Goal: Information Seeking & Learning: Learn about a topic

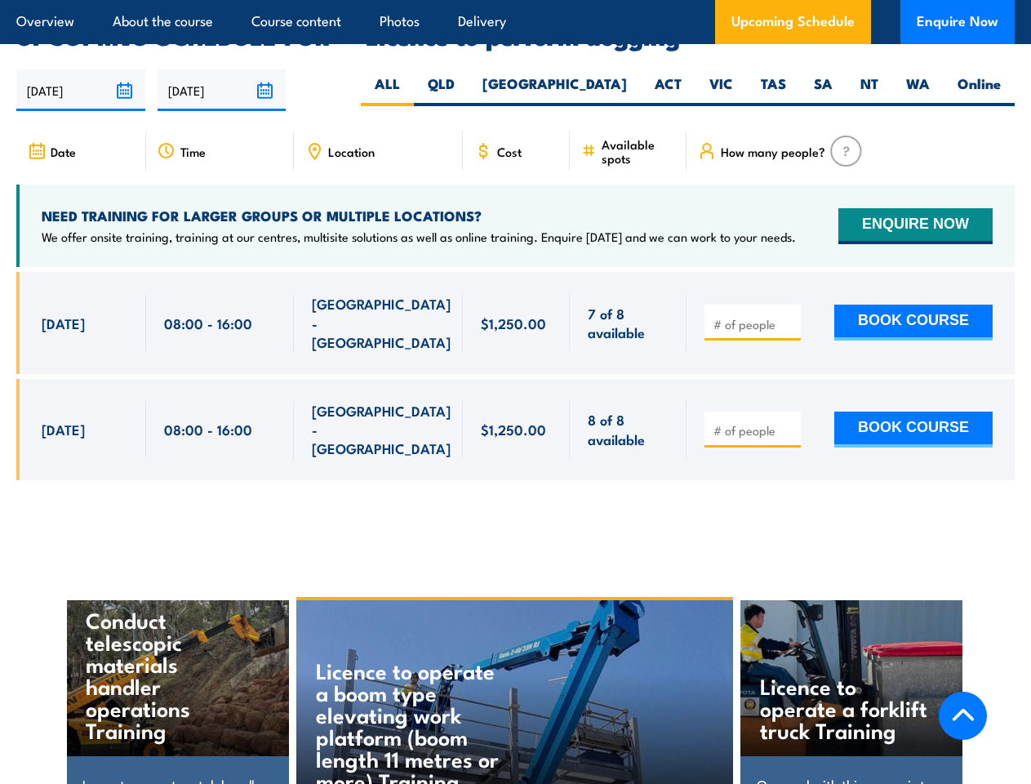
scroll to position [2457, 0]
click at [515, 0] on article "Overview About the course Course content Photos Delivery Upcoming Schedule Enqu…" at bounding box center [515, 22] width 999 height 44
click at [81, 69] on input "[DATE]" at bounding box center [80, 90] width 129 height 42
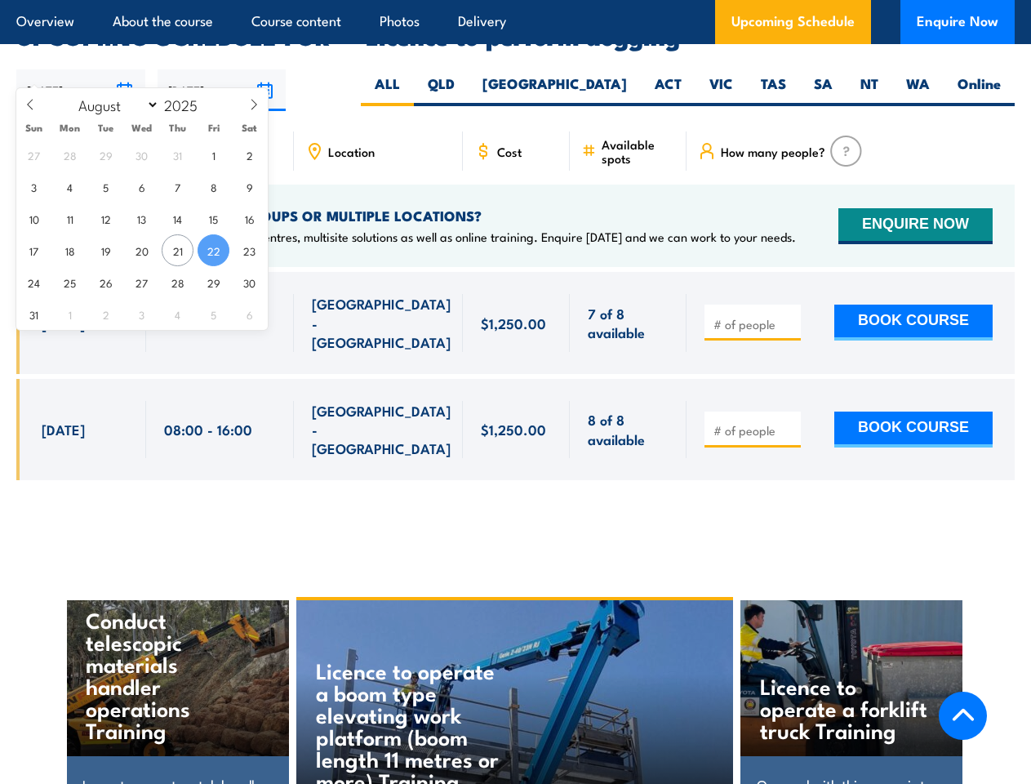
click at [222, 69] on input "[DATE]" at bounding box center [222, 90] width 129 height 42
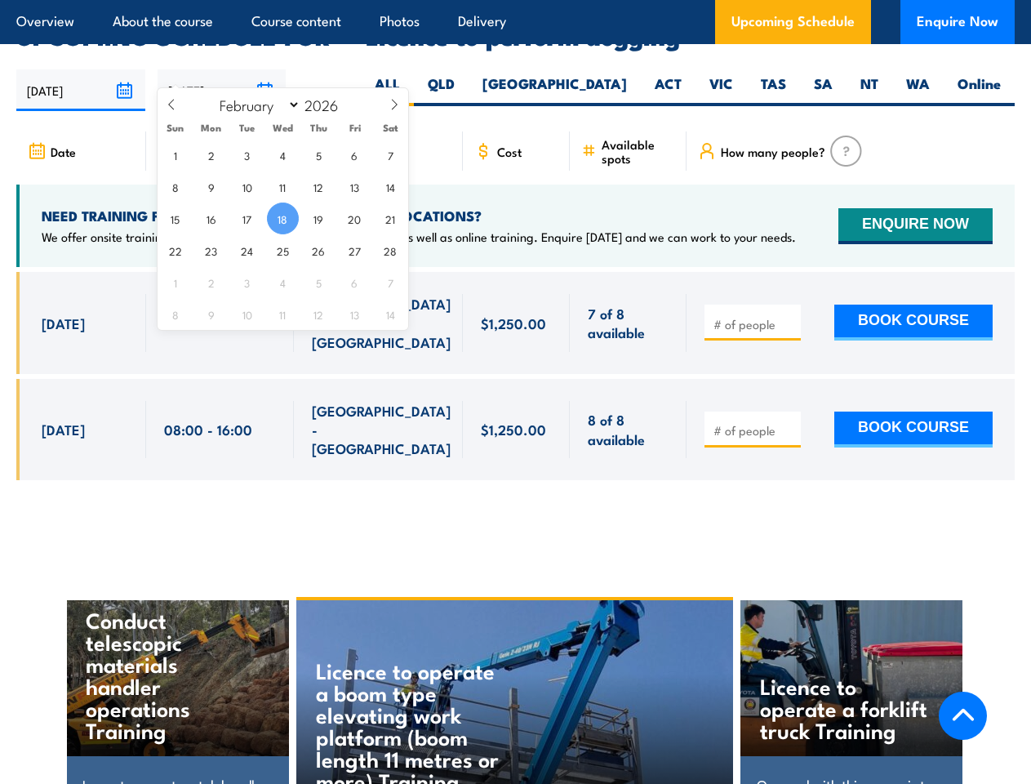
click at [516, 659] on div "Licence to operate a boom type elevating work platform (boom length 11 metres o…" at bounding box center [515, 703] width 438 height 207
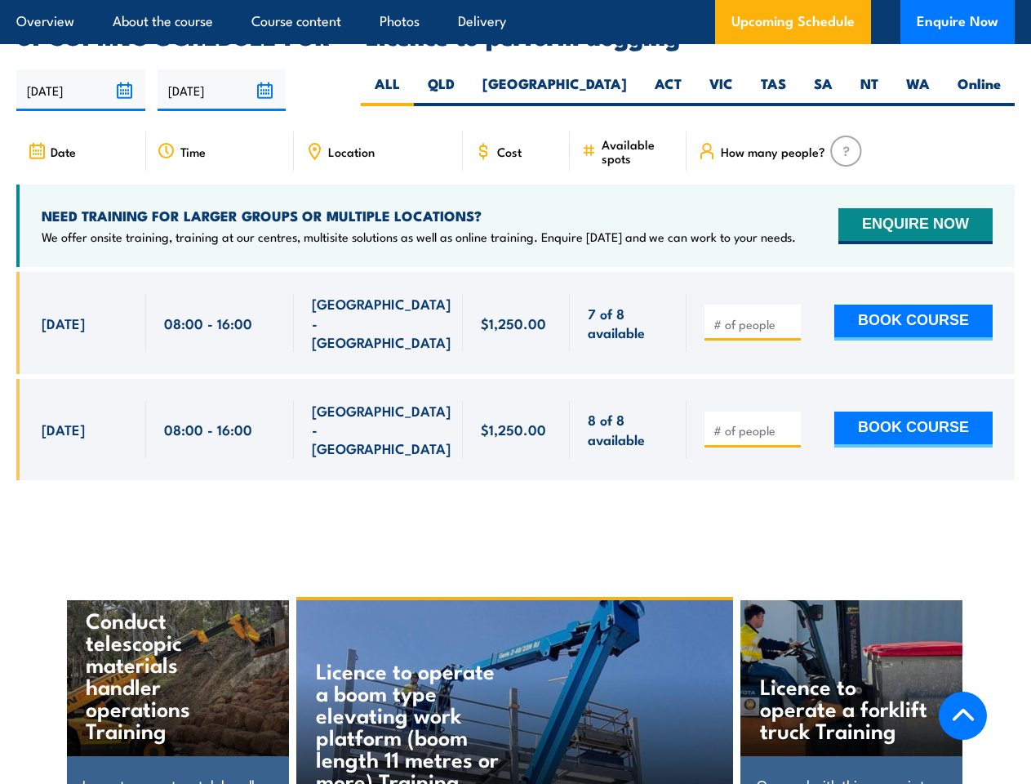
click at [515, 661] on div "Licence to operate a boom type elevating work platform (boom length 11 metres o…" at bounding box center [515, 703] width 438 height 207
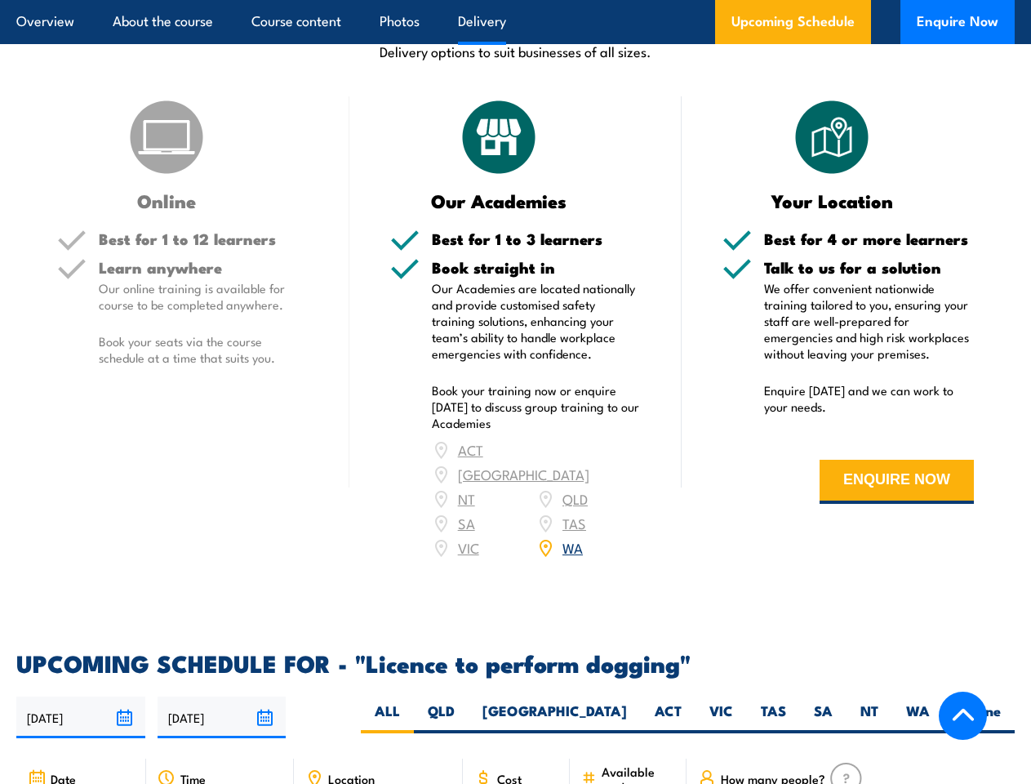
click at [515, 0] on article "Overview About the course Course content Photos Delivery Upcoming Schedule Enqu…" at bounding box center [515, 22] width 999 height 44
click at [81, 696] on input "[DATE]" at bounding box center [80, 717] width 129 height 42
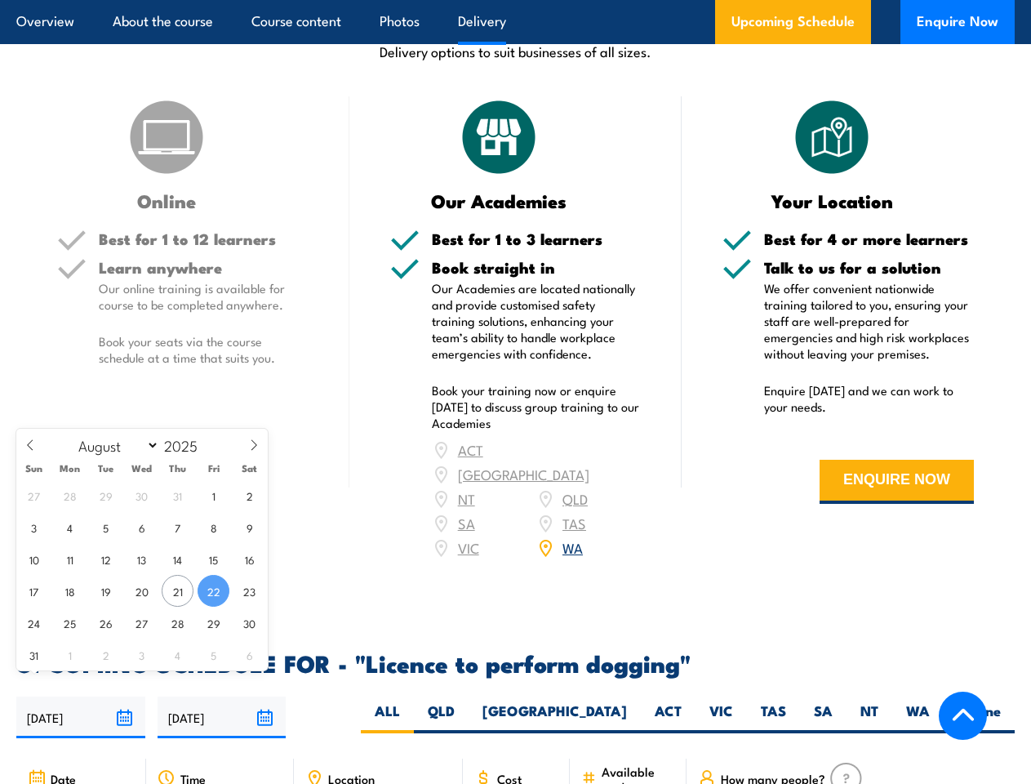
click at [222, 696] on input "[DATE]" at bounding box center [222, 717] width 129 height 42
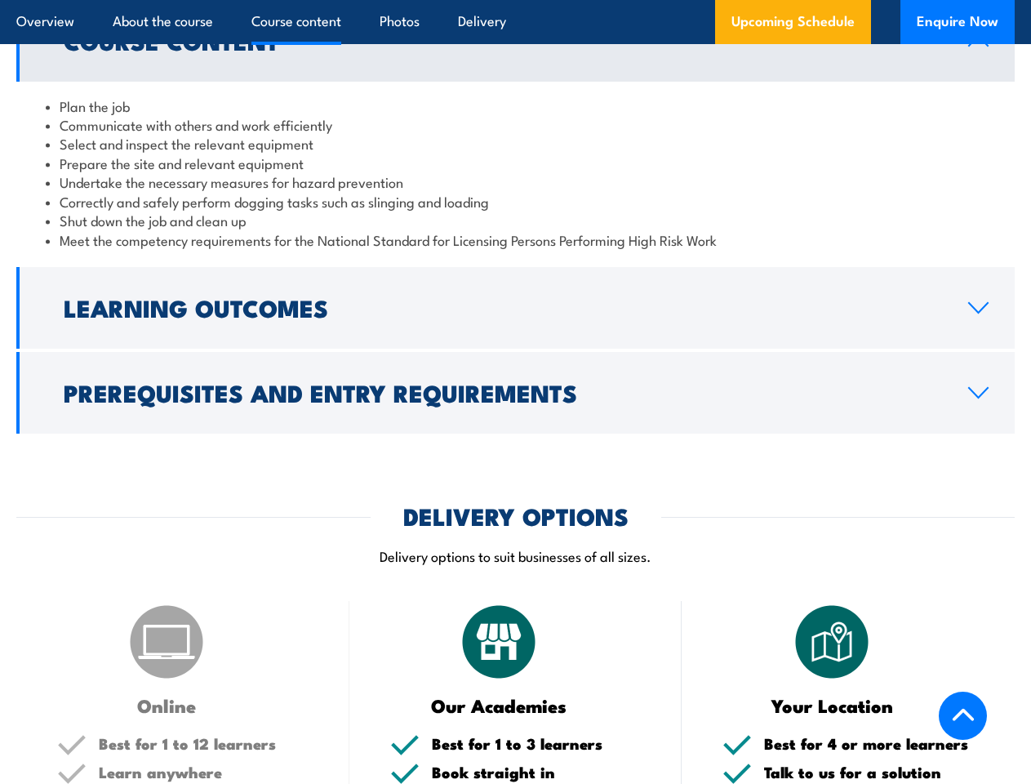
click at [515, 0] on article "Overview About the course Course content Photos Delivery Upcoming Schedule Enqu…" at bounding box center [515, 22] width 999 height 44
click at [515, 308] on h2 "Learning Outcomes" at bounding box center [503, 306] width 879 height 21
